Goal: Task Accomplishment & Management: Manage account settings

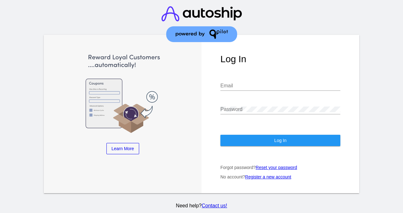
type input "[EMAIL_ADDRESS][DOMAIN_NAME]"
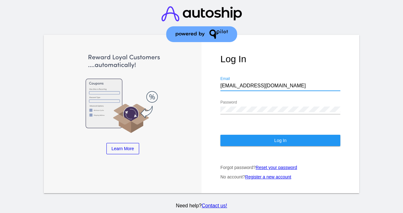
click at [230, 135] on button "Log In" at bounding box center [280, 140] width 120 height 11
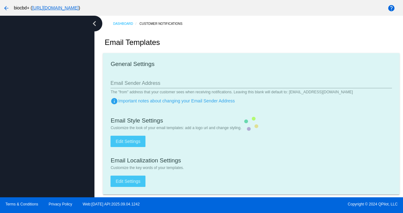
type input "[EMAIL_ADDRESS][DOMAIN_NAME]"
checkbox input "true"
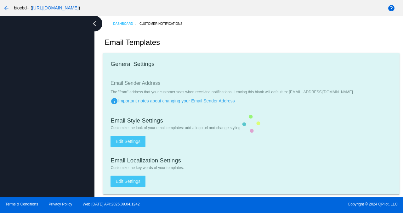
type input "[PERSON_NAME][EMAIL_ADDRESS][DOMAIN_NAME]"
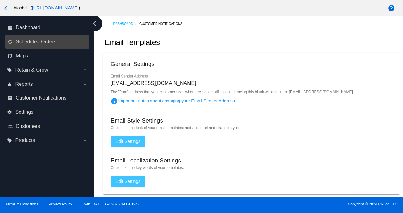
click at [60, 46] on link "update Scheduled Orders" at bounding box center [48, 42] width 80 height 10
